Goal: Task Accomplishment & Management: Complete application form

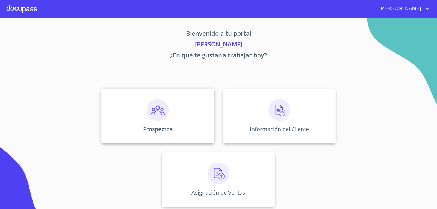
click at [138, 114] on div "Prospectos" at bounding box center [157, 116] width 113 height 55
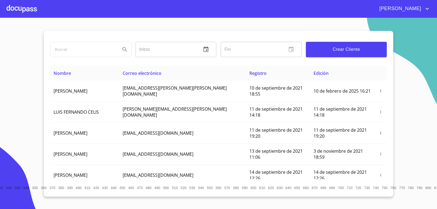
click at [341, 49] on span "Crear Cliente" at bounding box center [347, 50] width 72 height 8
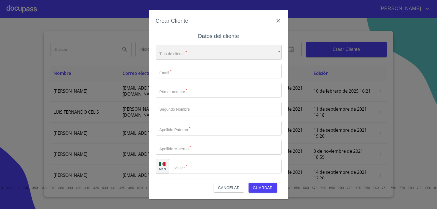
click at [182, 52] on div "​" at bounding box center [219, 52] width 126 height 15
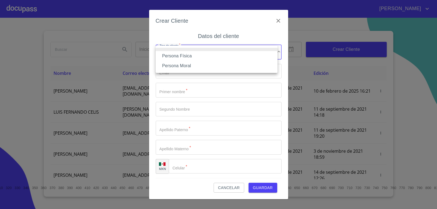
click at [170, 56] on li "Persona Física" at bounding box center [217, 56] width 122 height 10
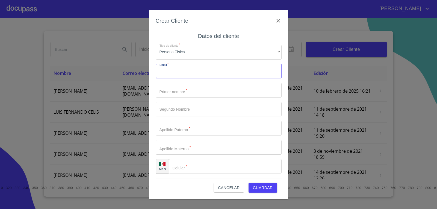
click at [172, 71] on input "Tipo de cliente   *" at bounding box center [219, 71] width 126 height 15
type input "[EMAIL_ADDRESS][DOMAIN_NAME]"
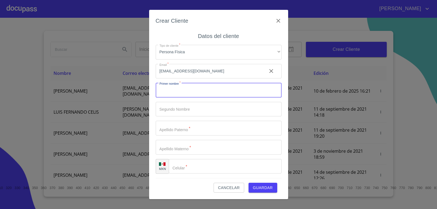
click at [183, 90] on input "Tipo de cliente   *" at bounding box center [219, 90] width 126 height 15
type input "[PERSON_NAME]"
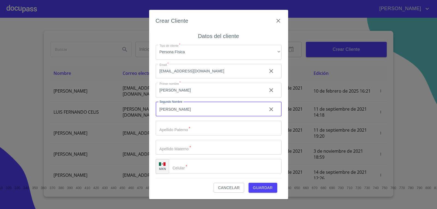
type input "[PERSON_NAME]"
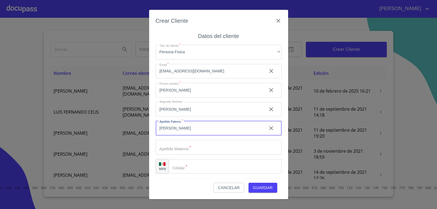
type input "[PERSON_NAME]"
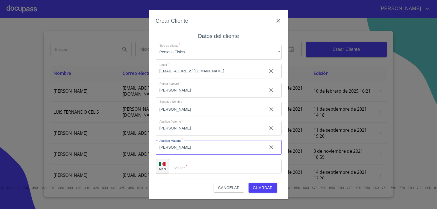
type input "[PERSON_NAME]"
click at [203, 162] on input "Tipo de cliente   *" at bounding box center [232, 166] width 99 height 15
click at [200, 162] on input "Tipo de cliente   *" at bounding box center [232, 166] width 99 height 15
type input "[PHONE_NUMBER]"
click at [269, 186] on span "Guardar" at bounding box center [263, 188] width 20 height 7
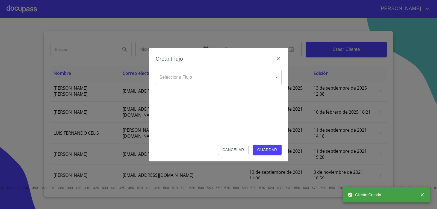
click at [205, 75] on body "[PERSON_NAME] ​ Fin ​ Crear Cliente Nombre Correo electrónico Registro Edición …" at bounding box center [218, 104] width 437 height 209
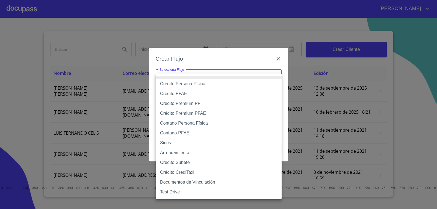
click at [201, 80] on li "Crédito Persona Física" at bounding box center [219, 84] width 126 height 10
type input "6009fb3c7d1714eb8809aa97"
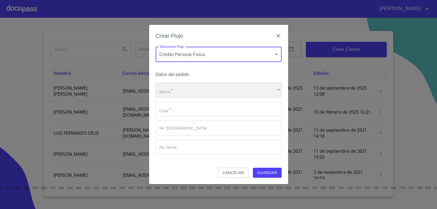
click at [183, 92] on div "​" at bounding box center [219, 90] width 126 height 15
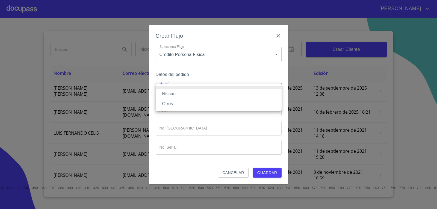
click at [179, 94] on li "Nissan" at bounding box center [219, 94] width 126 height 10
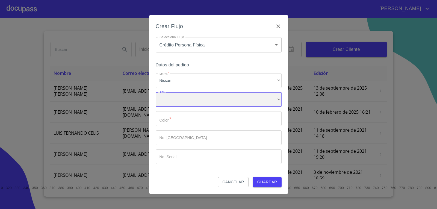
click at [173, 102] on div "​" at bounding box center [219, 99] width 126 height 15
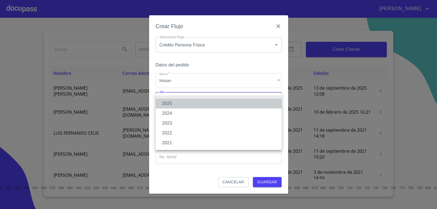
click at [173, 102] on li "2025" at bounding box center [219, 104] width 126 height 10
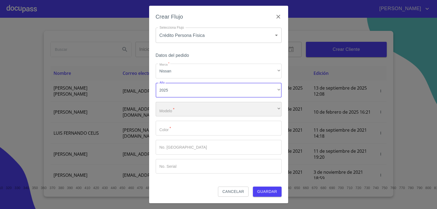
click at [176, 107] on div "​" at bounding box center [219, 109] width 126 height 15
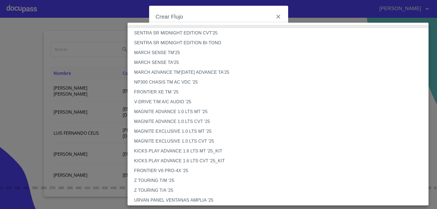
click at [180, 132] on li "MAGNITE EXCLUSIVE 1.0 LTS MT '25" at bounding box center [280, 132] width 305 height 10
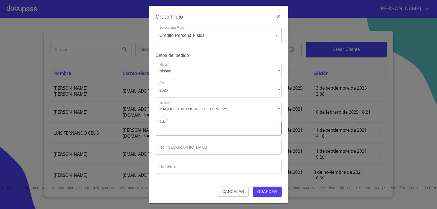
click at [185, 129] on input "Marca   *" at bounding box center [219, 128] width 126 height 15
type input "naranja"
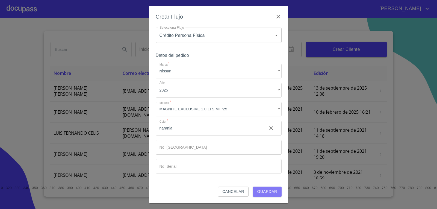
click at [266, 193] on span "Guardar" at bounding box center [267, 191] width 20 height 7
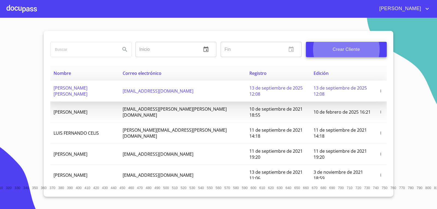
click at [106, 85] on td "[PERSON_NAME] [PERSON_NAME]" at bounding box center [84, 91] width 69 height 21
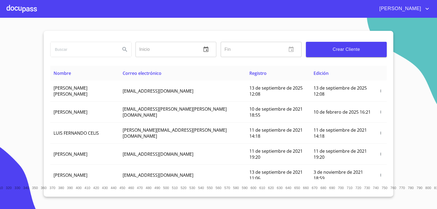
click at [34, 11] on div at bounding box center [22, 8] width 30 height 17
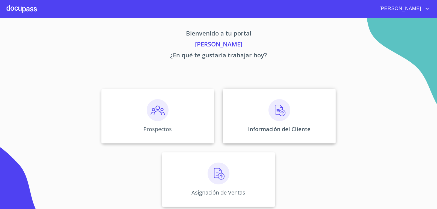
click at [305, 133] on div "Información del Cliente" at bounding box center [279, 116] width 113 height 55
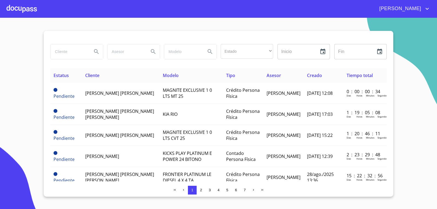
click at [69, 52] on input "search" at bounding box center [69, 51] width 37 height 15
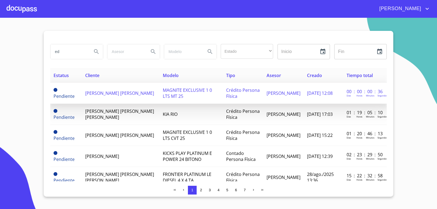
type input "ed"
click at [103, 92] on span "[PERSON_NAME] [PERSON_NAME]" at bounding box center [119, 93] width 69 height 6
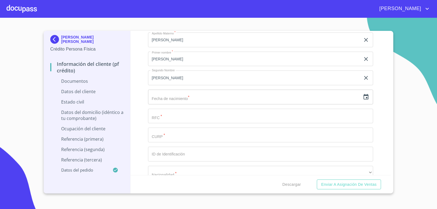
scroll to position [738, 0]
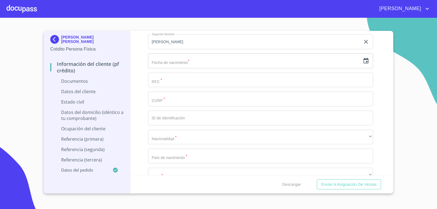
click at [173, 80] on input "Documento de identificación.   *" at bounding box center [261, 80] width 226 height 15
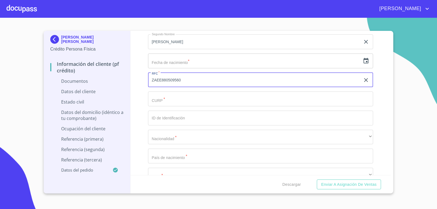
type input "ZAEE880509560"
click at [175, 96] on input "Documento de identificación.   *" at bounding box center [261, 99] width 226 height 15
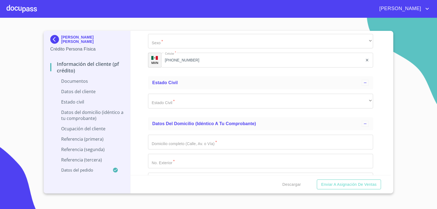
scroll to position [875, 0]
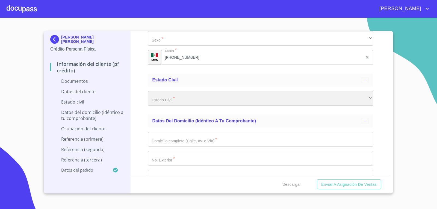
click at [180, 99] on div "​" at bounding box center [261, 98] width 226 height 15
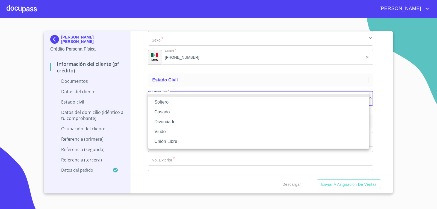
click at [170, 109] on li "Casado" at bounding box center [258, 112] width 221 height 10
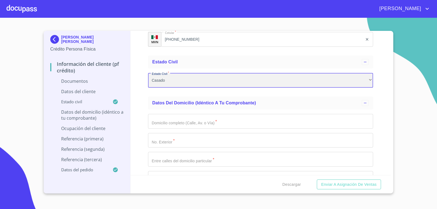
scroll to position [902, 0]
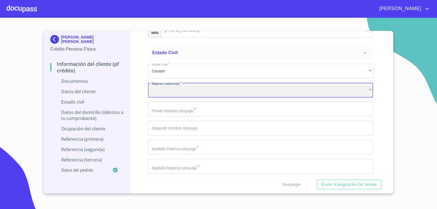
click at [175, 93] on div "​" at bounding box center [261, 90] width 226 height 15
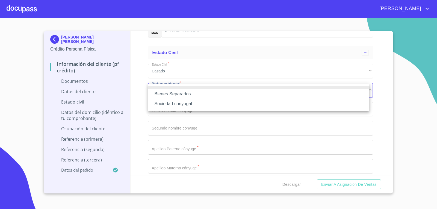
click at [165, 72] on div at bounding box center [218, 104] width 437 height 209
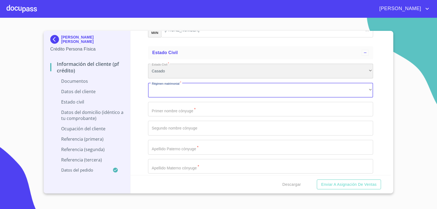
click at [167, 71] on div "Casado" at bounding box center [261, 71] width 226 height 15
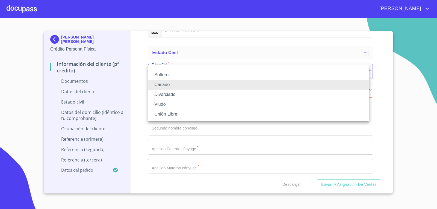
click at [163, 114] on li "Unión Libre" at bounding box center [258, 114] width 221 height 10
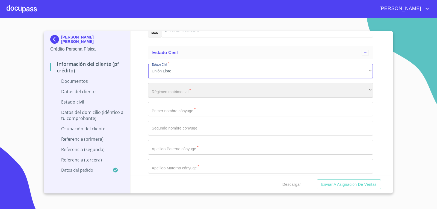
click at [172, 94] on div "​" at bounding box center [261, 90] width 226 height 15
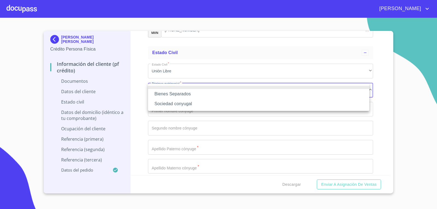
click at [167, 92] on li "Bienes Separados" at bounding box center [258, 94] width 221 height 10
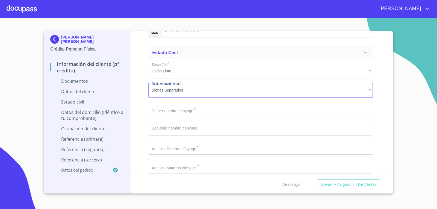
click at [161, 107] on input "Documento de identificación.   *" at bounding box center [261, 109] width 226 height 15
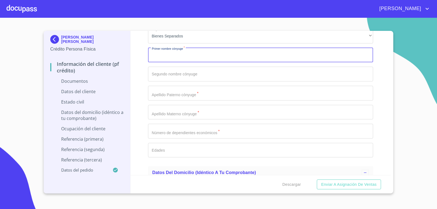
scroll to position [957, 0]
click at [187, 52] on input "Documento de identificación.   *" at bounding box center [261, 54] width 226 height 15
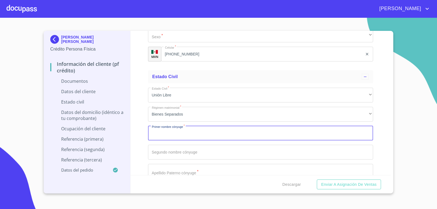
scroll to position [875, 0]
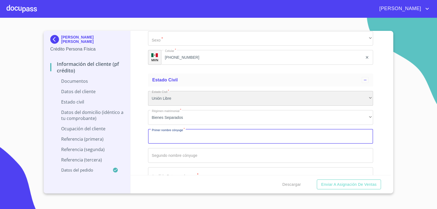
click at [172, 102] on div "Unión Libre" at bounding box center [261, 98] width 226 height 15
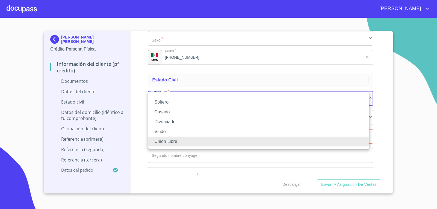
click at [169, 102] on li "Soltero" at bounding box center [258, 102] width 221 height 10
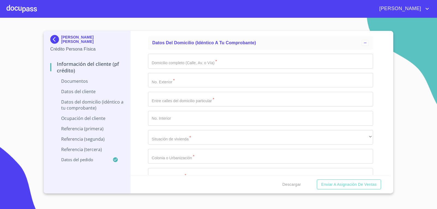
scroll to position [984, 0]
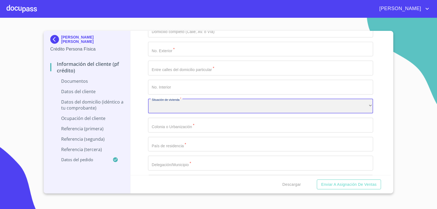
click at [189, 110] on div "​" at bounding box center [261, 106] width 226 height 15
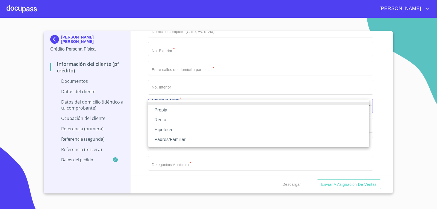
click at [188, 110] on li "Propia" at bounding box center [258, 110] width 221 height 10
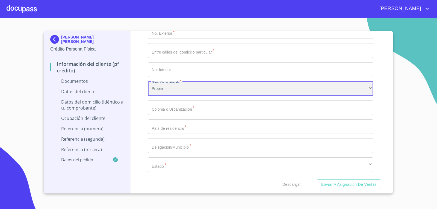
scroll to position [1011, 0]
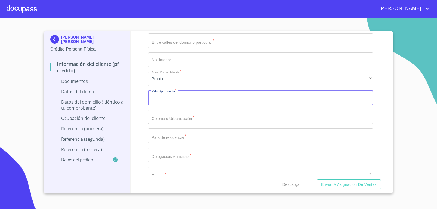
click at [194, 101] on input "Documento de identificación.   *" at bounding box center [261, 97] width 226 height 15
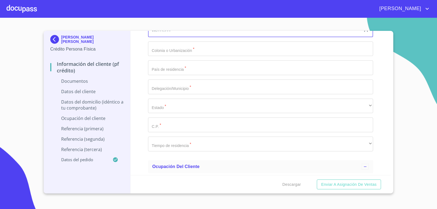
scroll to position [1093, 0]
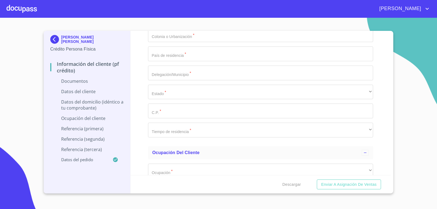
type input "$2,000,000"
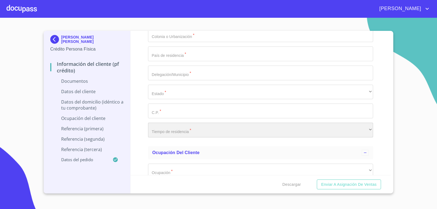
click at [188, 130] on div "​" at bounding box center [261, 130] width 226 height 15
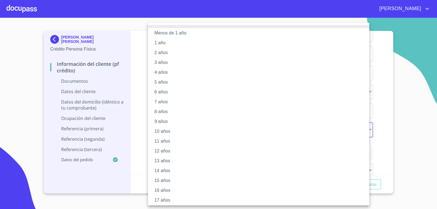
click at [160, 72] on li "4 años" at bounding box center [261, 73] width 226 height 10
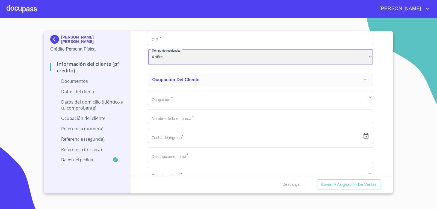
scroll to position [1175, 0]
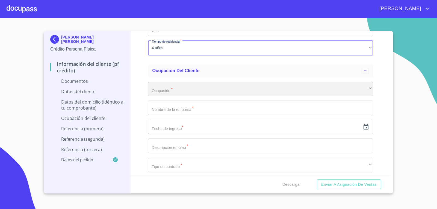
click at [195, 88] on div "​" at bounding box center [261, 89] width 226 height 15
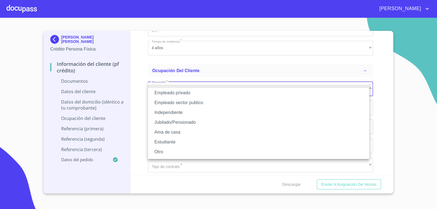
click at [179, 111] on li "Independiente" at bounding box center [258, 113] width 221 height 10
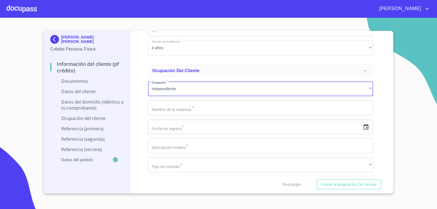
click at [180, 106] on input "Documento de identificación.   *" at bounding box center [261, 108] width 226 height 15
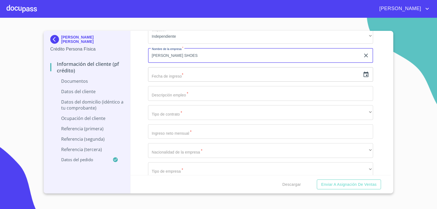
scroll to position [1230, 0]
type input "[PERSON_NAME] SHOES"
click at [363, 72] on icon "button" at bounding box center [366, 72] width 7 height 7
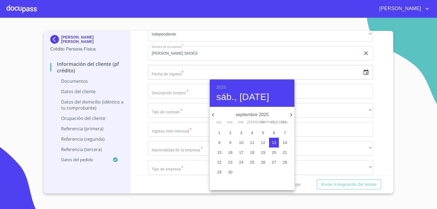
click at [220, 87] on h6 "2025" at bounding box center [221, 88] width 10 height 8
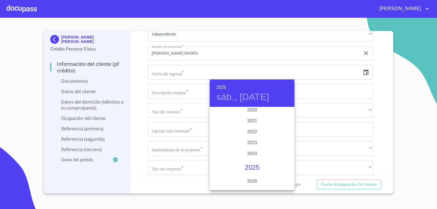
scroll to position [1033, 0]
click at [249, 137] on div "2022" at bounding box center [252, 140] width 85 height 11
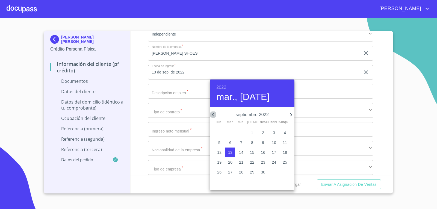
click at [214, 116] on icon "button" at bounding box center [213, 114] width 2 height 3
click at [274, 154] on p "18" at bounding box center [274, 152] width 4 height 5
type input "18 de jun. de 2022"
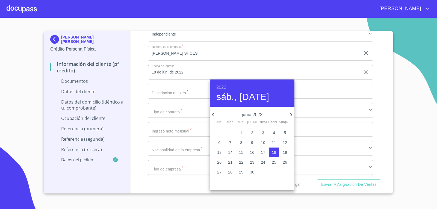
click at [162, 94] on div at bounding box center [218, 104] width 437 height 209
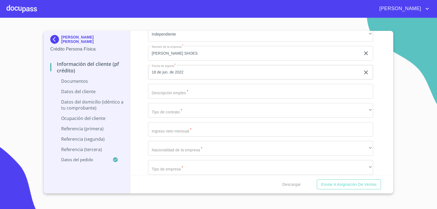
click at [166, 94] on input "Documento de identificación.   *" at bounding box center [261, 91] width 226 height 15
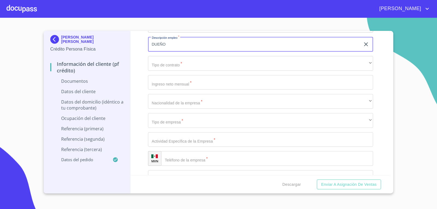
scroll to position [1285, 0]
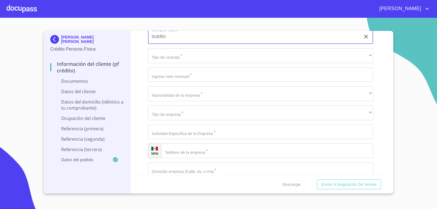
type input "DUEÑO"
click at [196, 73] on input "Documento de identificación.   *" at bounding box center [261, 75] width 226 height 15
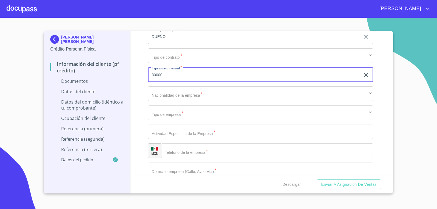
type input "30000"
click at [128, 94] on div "[PERSON_NAME] [PERSON_NAME] Crédito Persona Física Información del cliente (PF …" at bounding box center [87, 112] width 87 height 163
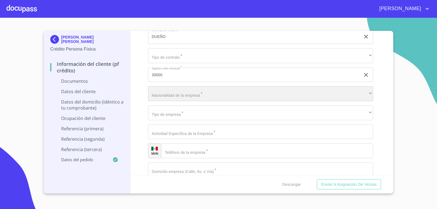
click at [191, 96] on div "​" at bounding box center [261, 93] width 226 height 15
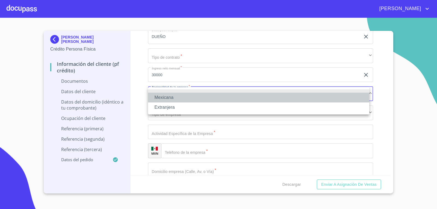
click at [171, 96] on li "Mexicana" at bounding box center [258, 98] width 221 height 10
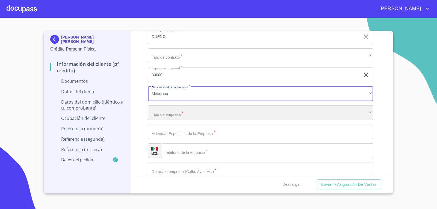
click at [188, 110] on div "​" at bounding box center [261, 113] width 226 height 15
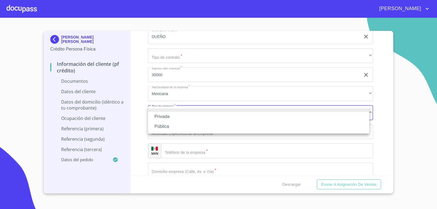
click at [171, 118] on li "Privada" at bounding box center [258, 117] width 221 height 10
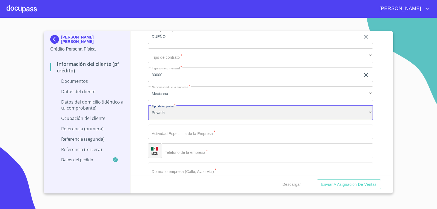
scroll to position [1312, 0]
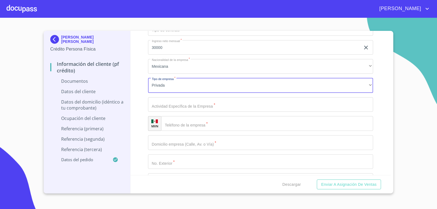
click at [182, 105] on input "Documento de identificación.   *" at bounding box center [261, 104] width 226 height 15
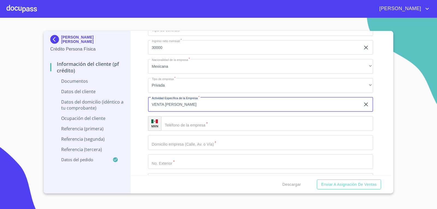
type input "VENTA [PERSON_NAME]"
click at [184, 125] on input "Documento de identificación.   *" at bounding box center [267, 123] width 212 height 15
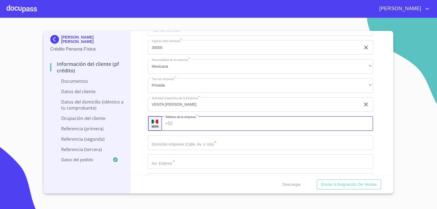
scroll to position [1339, 0]
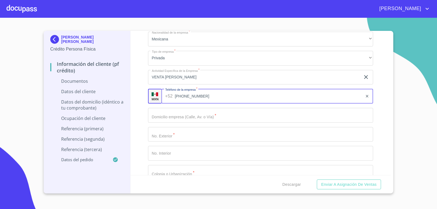
type input "[PHONE_NUMBER]"
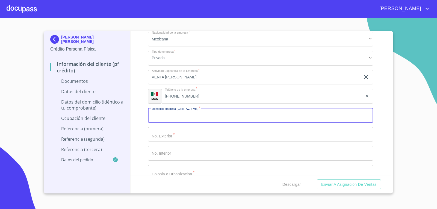
click at [191, 119] on input "Documento de identificación.   *" at bounding box center [261, 115] width 226 height 15
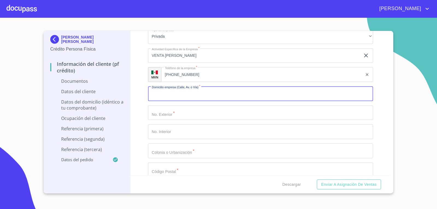
scroll to position [1367, 0]
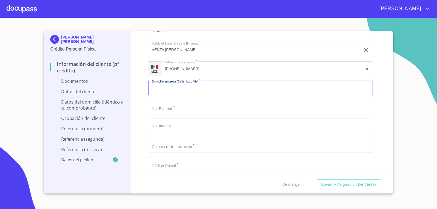
click at [224, 89] on input "Documento de identificación.   *" at bounding box center [261, 88] width 226 height 15
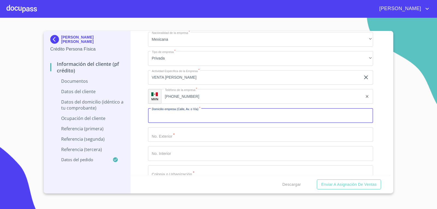
scroll to position [1339, 0]
type input "CARRETERA [GEOGRAPHIC_DATA]"
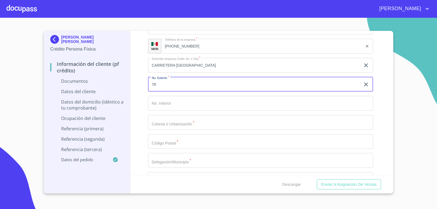
scroll to position [1394, 0]
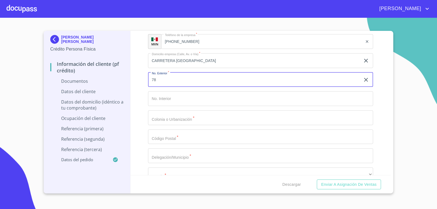
type input "78"
click at [213, 119] on input "Documento de identificación.   *" at bounding box center [261, 117] width 226 height 15
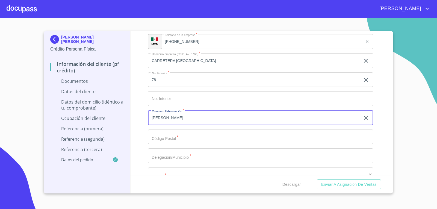
type input "J"
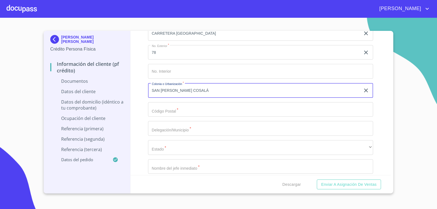
type input "SAN [PERSON_NAME] COSALÁ"
click at [187, 108] on input "Documento de identificación.   *" at bounding box center [261, 109] width 226 height 15
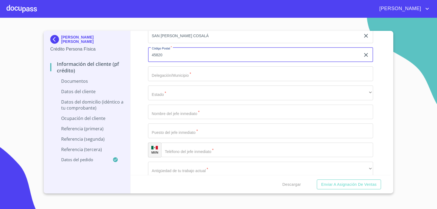
scroll to position [1503, 0]
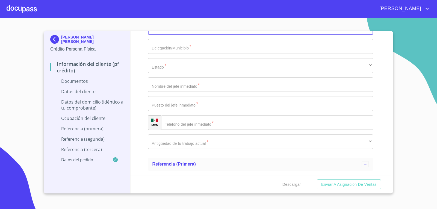
type input "45820"
click at [171, 46] on input "Documento de identificación.   *" at bounding box center [261, 46] width 226 height 15
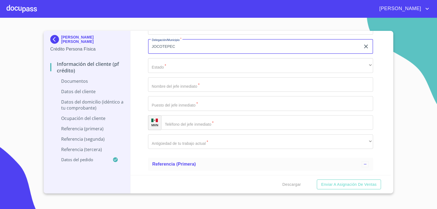
type input "JOCOTEPEC"
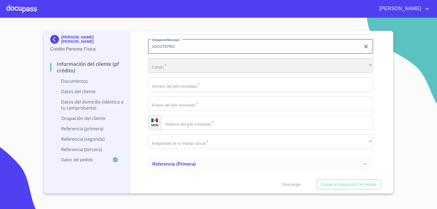
click at [172, 66] on div "​" at bounding box center [261, 65] width 226 height 15
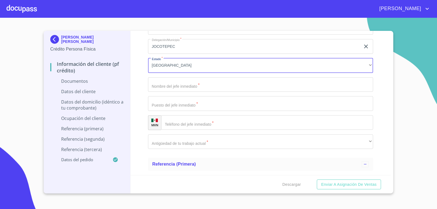
click at [168, 85] on input "Documento de identificación.   *" at bounding box center [261, 84] width 226 height 15
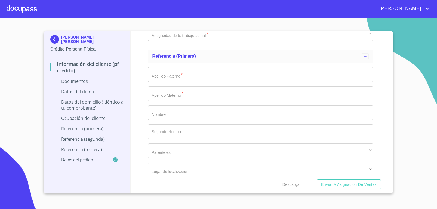
scroll to position [1613, 0]
click at [189, 71] on input "Documento de identificación.   *" at bounding box center [261, 73] width 226 height 15
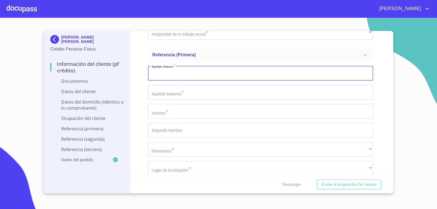
click at [204, 118] on input "Documento de identificación.   *" at bounding box center [261, 111] width 226 height 15
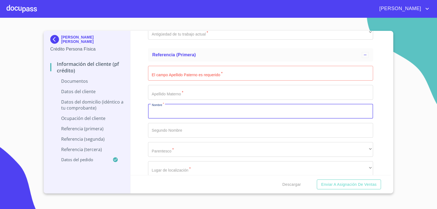
click at [203, 110] on input "Documento de identificación.   *" at bounding box center [261, 111] width 226 height 15
type input "P"
type input "OSCAR"
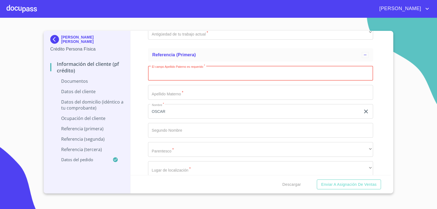
click at [214, 73] on input "Documento de identificación.   *" at bounding box center [261, 73] width 226 height 15
type input "[PERSON_NAME]"
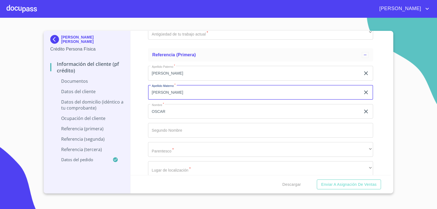
type input "[PERSON_NAME]"
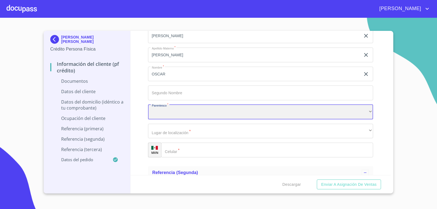
scroll to position [1667, 0]
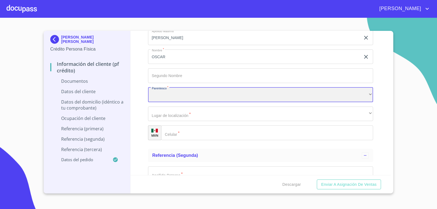
click at [186, 96] on div "​" at bounding box center [261, 94] width 226 height 15
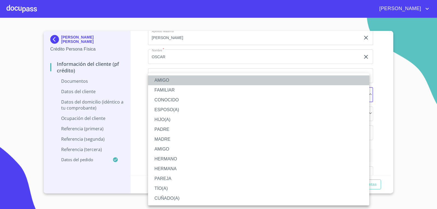
click at [165, 78] on li "AMIGO" at bounding box center [258, 80] width 221 height 10
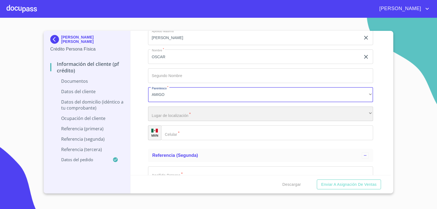
click at [174, 116] on div "​" at bounding box center [261, 114] width 226 height 15
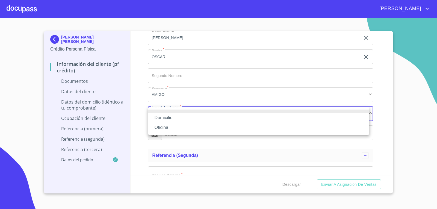
click at [167, 117] on li "Domicilio" at bounding box center [258, 118] width 221 height 10
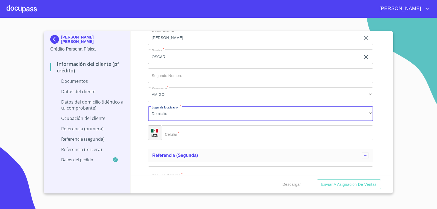
click at [186, 131] on input "Documento de identificación.   *" at bounding box center [267, 132] width 212 height 15
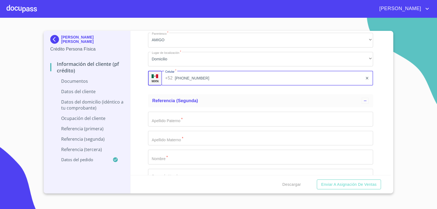
scroll to position [1749, 0]
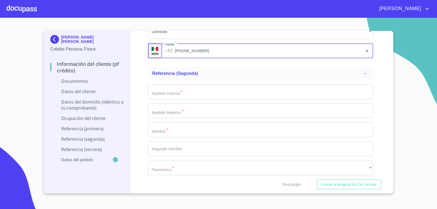
type input "[PHONE_NUMBER]"
click at [183, 128] on input "Documento de identificación.   *" at bounding box center [261, 129] width 226 height 15
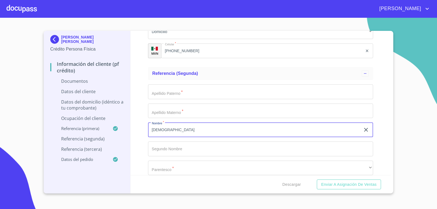
type input "[DEMOGRAPHIC_DATA]"
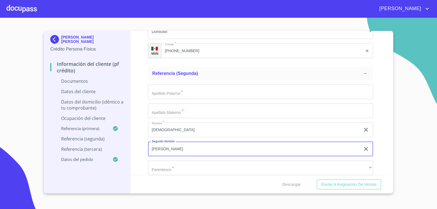
type input "[PERSON_NAME]"
click at [203, 89] on input "Documento de identificación.   *" at bounding box center [261, 91] width 226 height 15
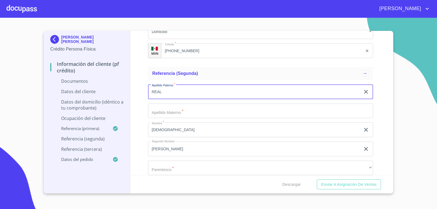
type input "REAL"
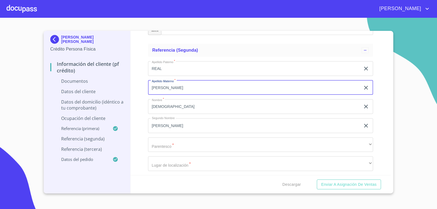
scroll to position [1804, 0]
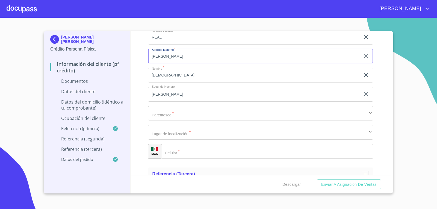
type input "[PERSON_NAME]"
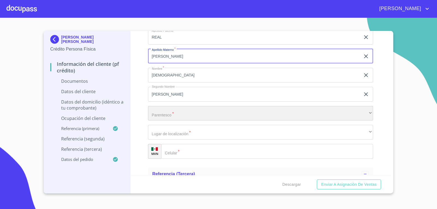
click at [183, 110] on div "​" at bounding box center [261, 113] width 226 height 15
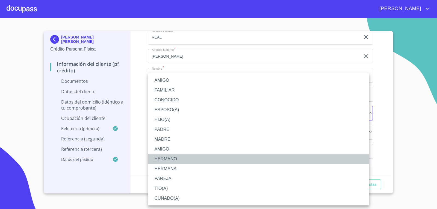
click at [166, 157] on li "HERMANO" at bounding box center [258, 159] width 221 height 10
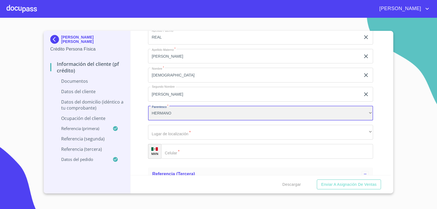
scroll to position [1831, 0]
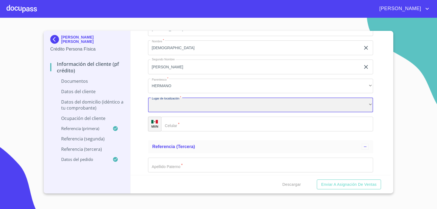
click at [175, 108] on div "​" at bounding box center [261, 105] width 226 height 15
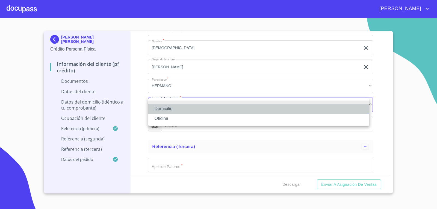
click at [174, 108] on li "Domicilio" at bounding box center [258, 109] width 221 height 10
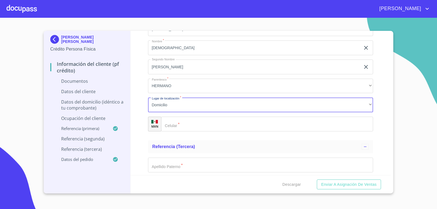
click at [188, 126] on input "Documento de identificación.   *" at bounding box center [267, 124] width 212 height 15
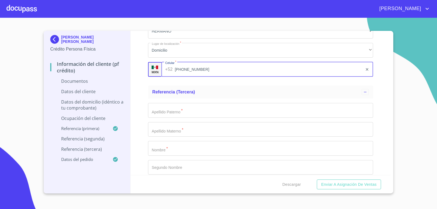
scroll to position [1913, 0]
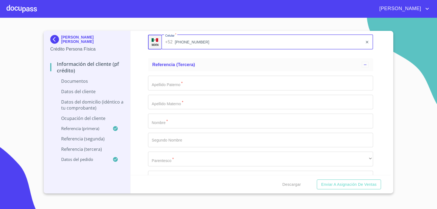
type input "[PHONE_NUMBER]"
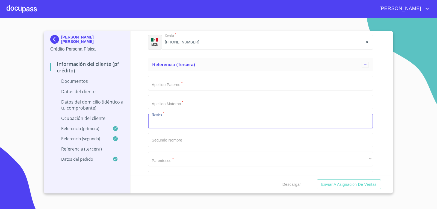
click at [221, 123] on input "Documento de identificación.   *" at bounding box center [261, 121] width 226 height 15
type input "[PERSON_NAME]"
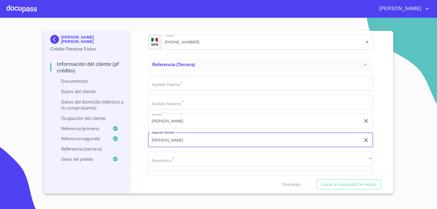
type input "[PERSON_NAME]"
click at [217, 79] on input "Documento de identificación.   *" at bounding box center [261, 83] width 226 height 15
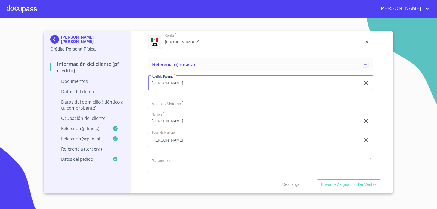
type input "[PERSON_NAME]"
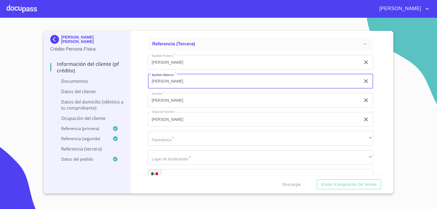
scroll to position [1968, 0]
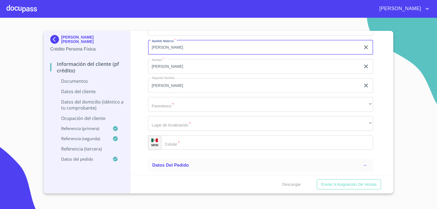
type input "[PERSON_NAME]"
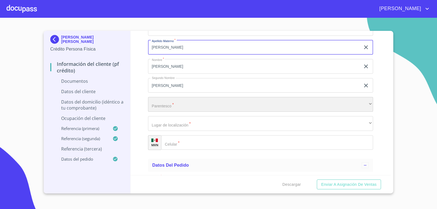
click at [193, 104] on div "​" at bounding box center [261, 104] width 226 height 15
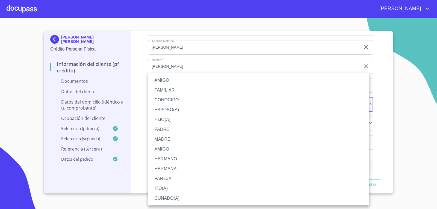
click at [160, 80] on li "AMIGO" at bounding box center [258, 80] width 221 height 10
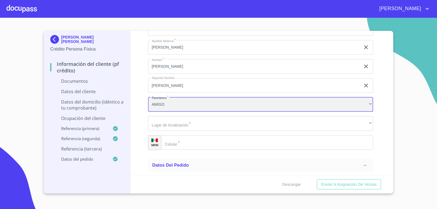
scroll to position [1995, 0]
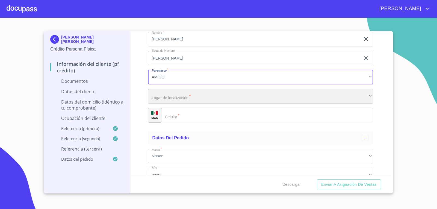
click at [192, 101] on div "​" at bounding box center [261, 96] width 226 height 15
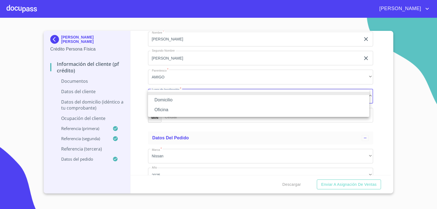
click at [168, 99] on li "Domicilio" at bounding box center [258, 100] width 221 height 10
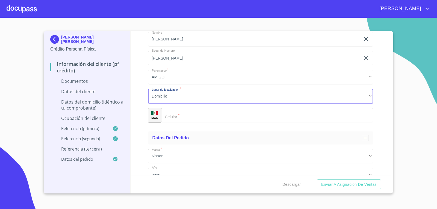
click at [203, 119] on input "Documento de identificación.   *" at bounding box center [267, 115] width 212 height 15
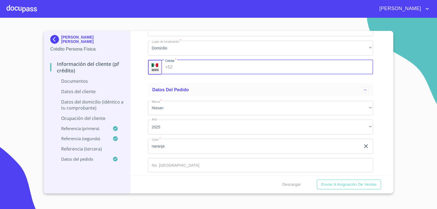
scroll to position [2050, 0]
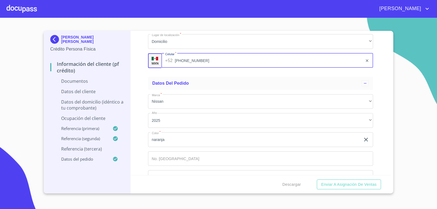
type input "[PHONE_NUMBER]"
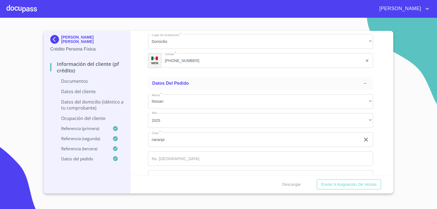
click at [143, 80] on div "Información del cliente (PF crédito) Documentos Documento de identificación.   …" at bounding box center [261, 103] width 261 height 144
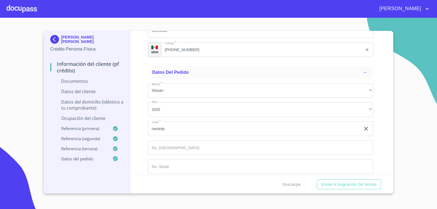
scroll to position [2067, 0]
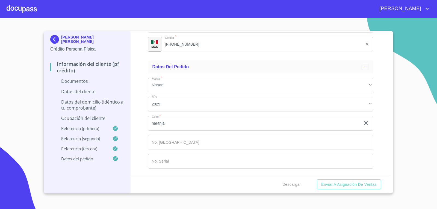
click at [226, 44] on input "[PHONE_NUMBER]" at bounding box center [262, 44] width 202 height 15
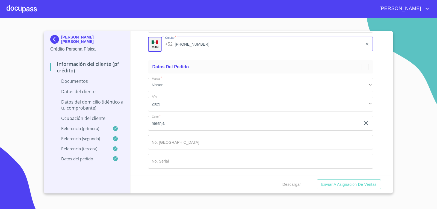
click at [226, 44] on input "[PHONE_NUMBER]" at bounding box center [269, 44] width 188 height 15
click at [45, 53] on div "[PERSON_NAME] [PERSON_NAME] Crédito Persona Física Información del cliente (PF …" at bounding box center [87, 112] width 87 height 163
